Goal: Task Accomplishment & Management: Use online tool/utility

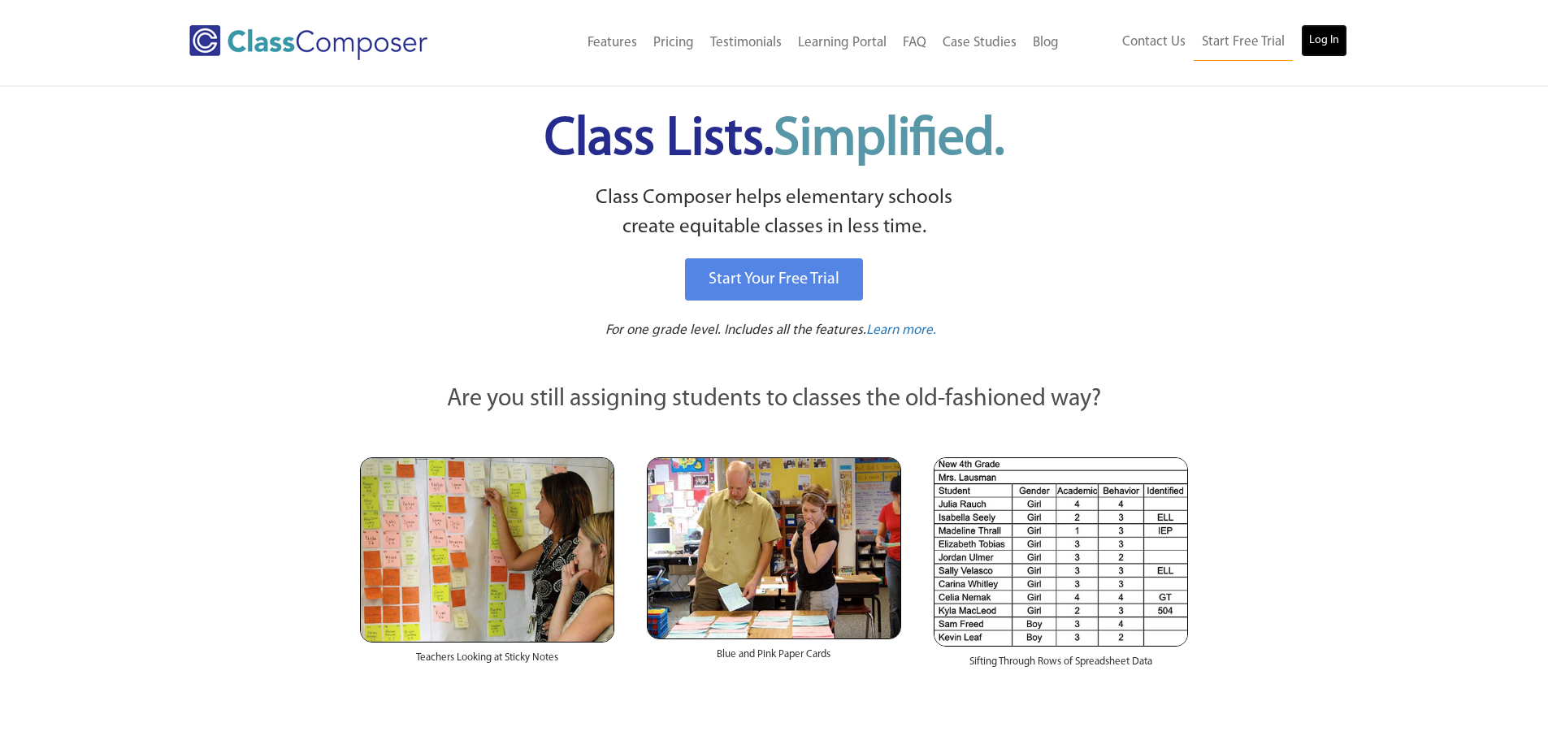
click at [1326, 32] on link "Log In" at bounding box center [1324, 40] width 46 height 33
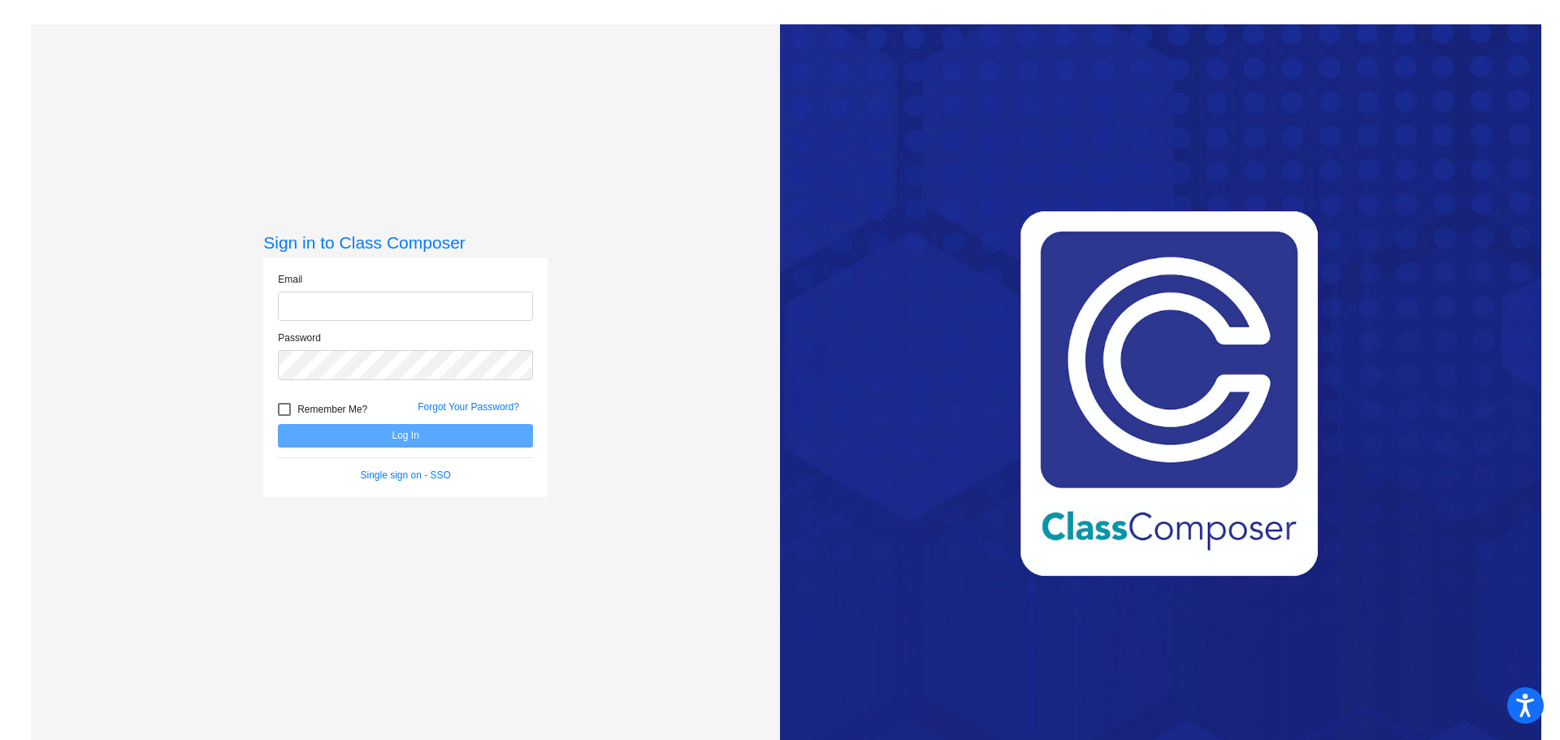
type input "garett.brazina@lcps.org"
click at [284, 413] on div at bounding box center [284, 409] width 13 height 13
click at [284, 416] on input "Remember Me?" at bounding box center [284, 416] width 1 height 1
checkbox input "true"
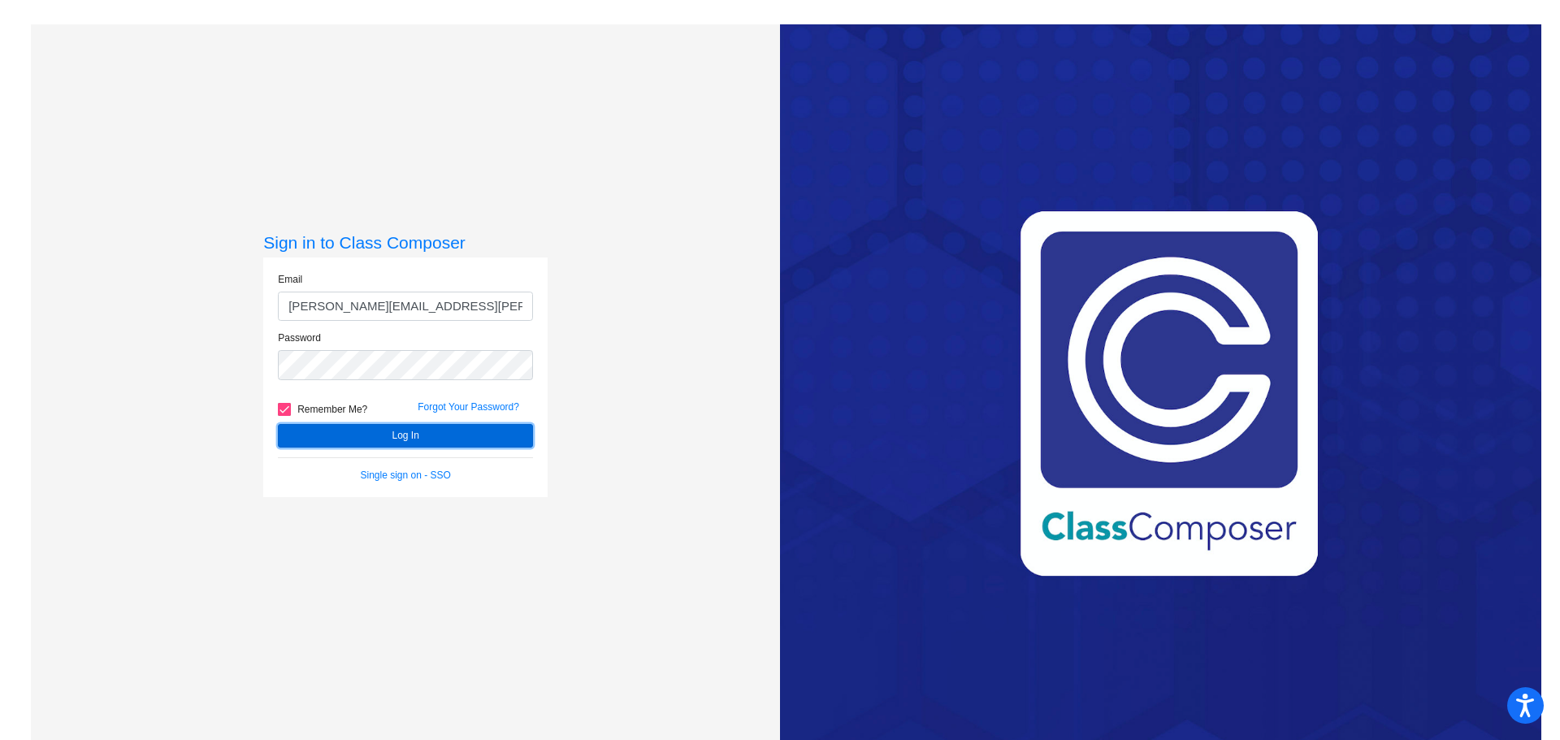
click at [396, 436] on button "Log In" at bounding box center [405, 436] width 255 height 24
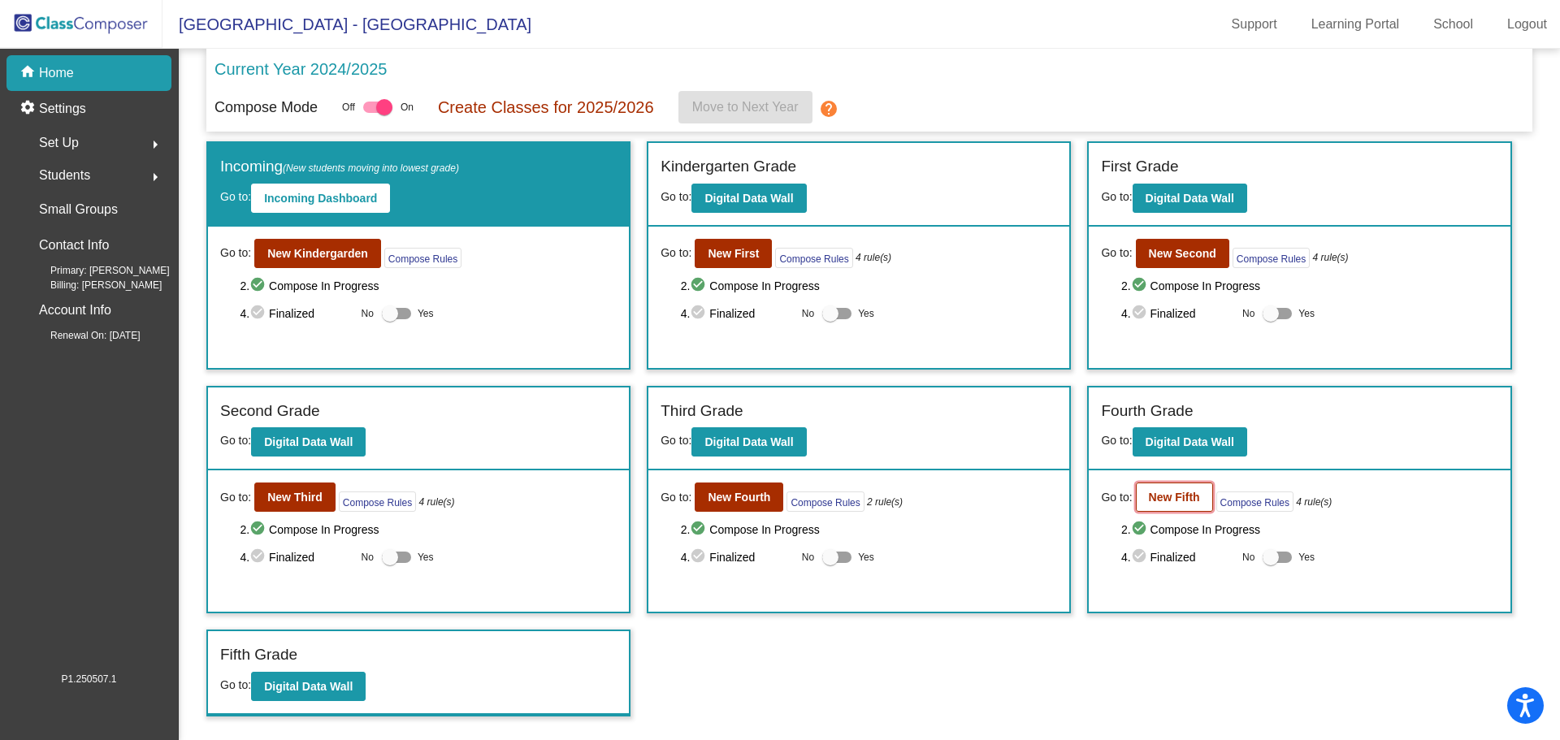
click at [1185, 496] on b "New Fifth" at bounding box center [1174, 497] width 51 height 13
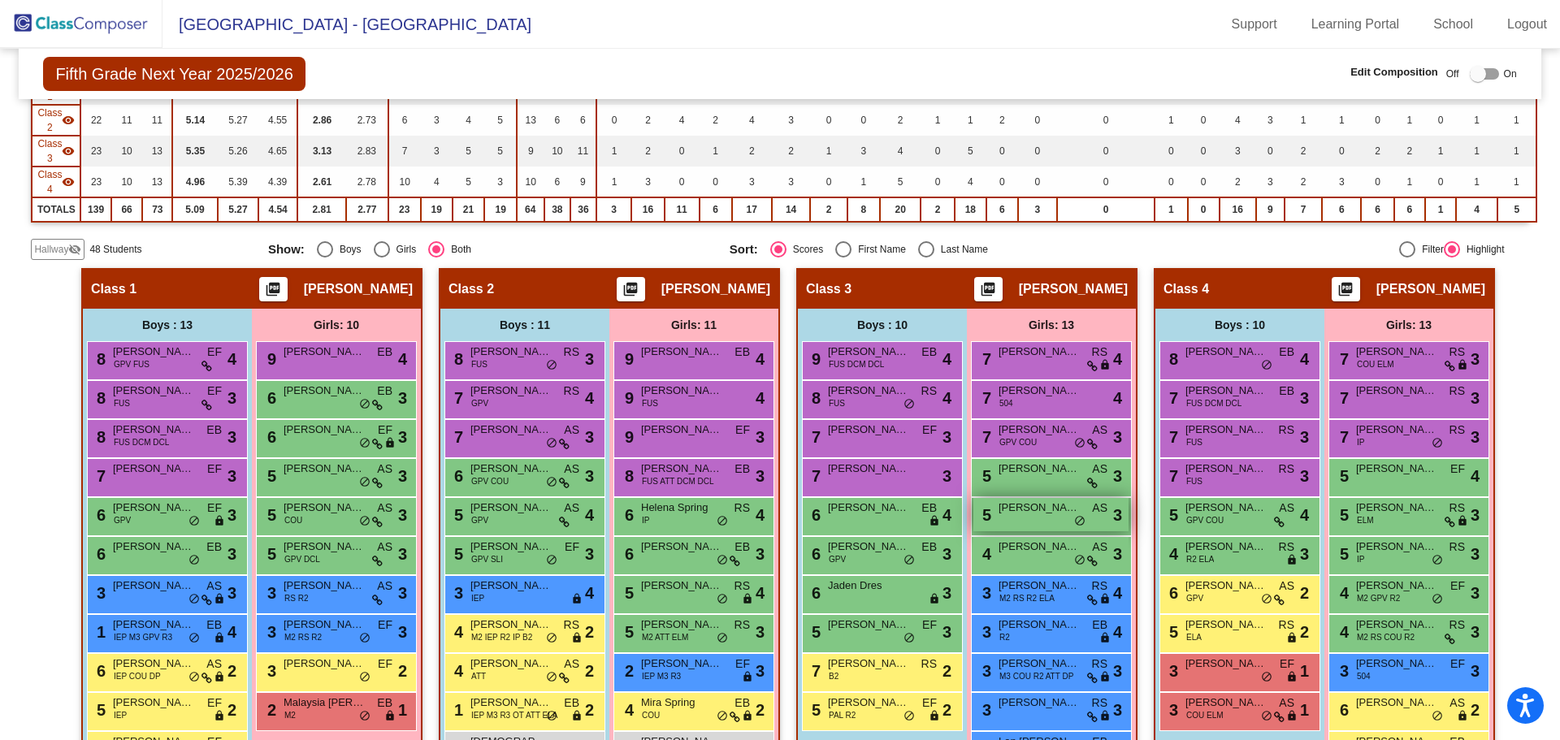
scroll to position [244, 0]
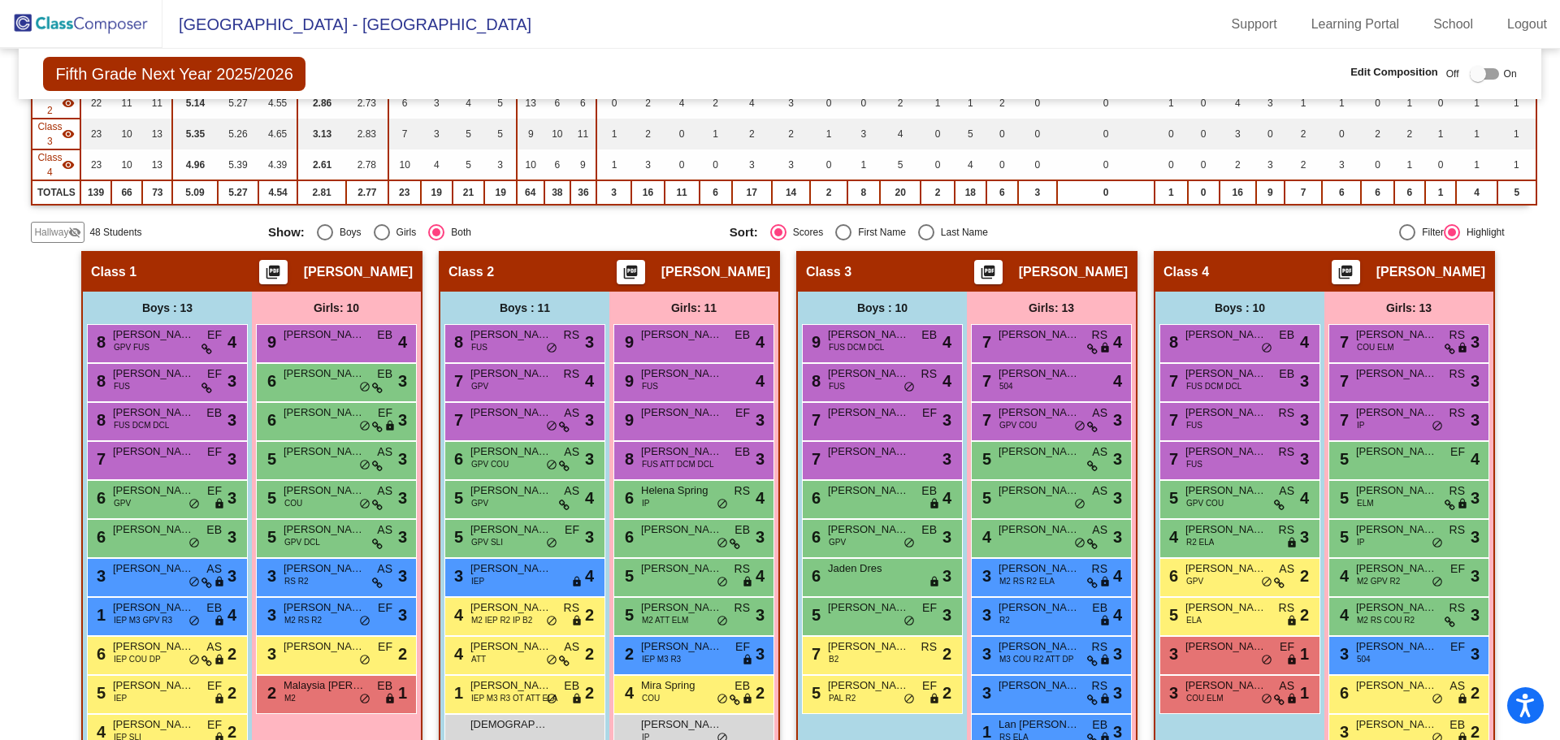
click at [51, 225] on span "Hallway" at bounding box center [51, 232] width 34 height 15
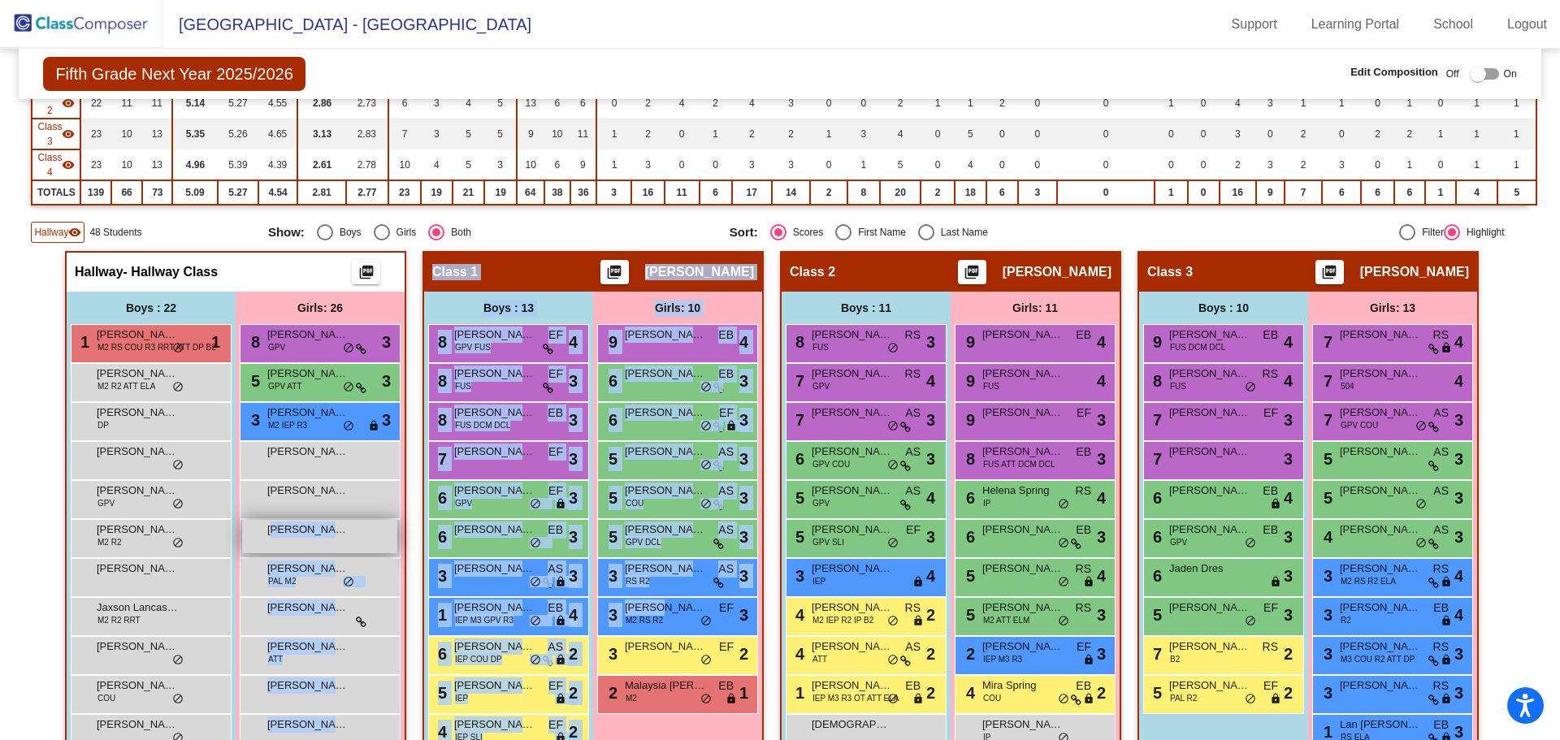
drag, startPoint x: 650, startPoint y: 568, endPoint x: 271, endPoint y: 496, distance: 386.3
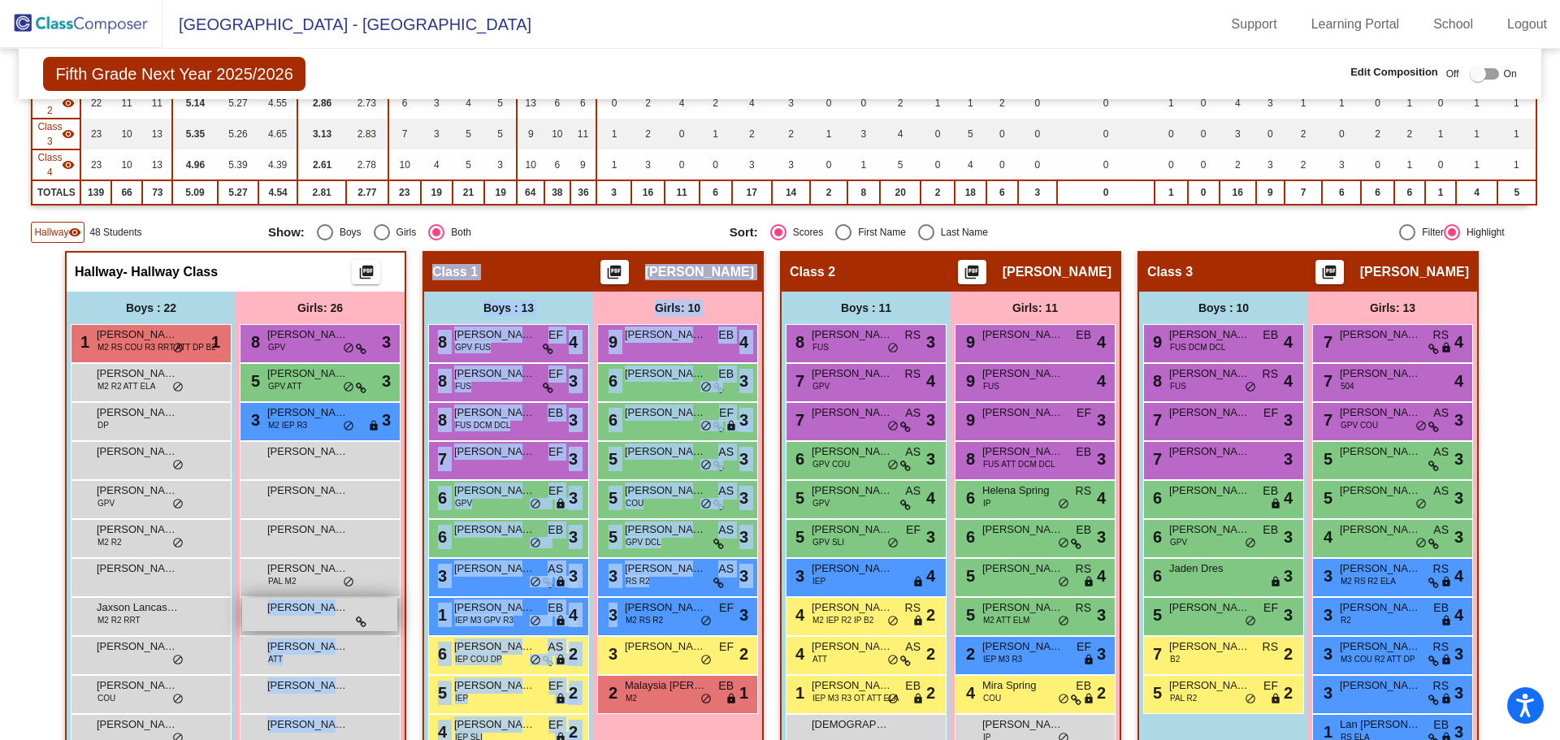
drag, startPoint x: 668, startPoint y: 576, endPoint x: 392, endPoint y: 557, distance: 276.1
